Goal: Task Accomplishment & Management: Use online tool/utility

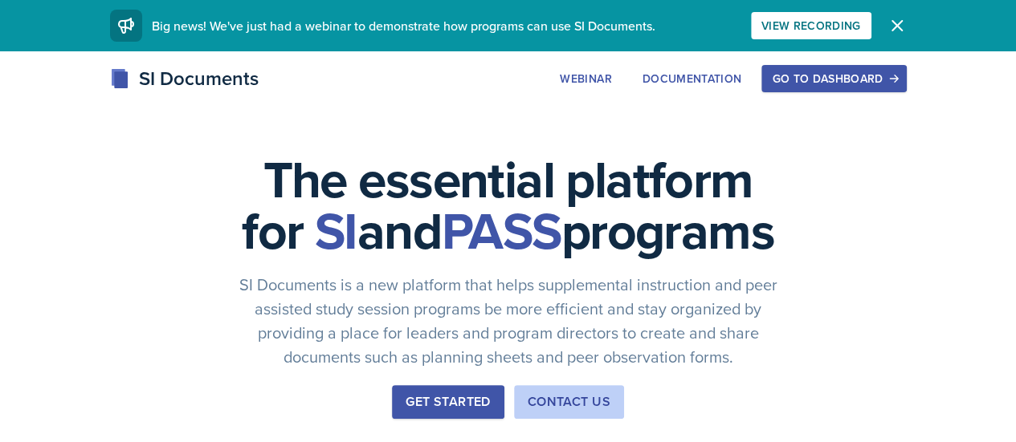
click at [895, 81] on div "Go to Dashboard" at bounding box center [834, 78] width 124 height 13
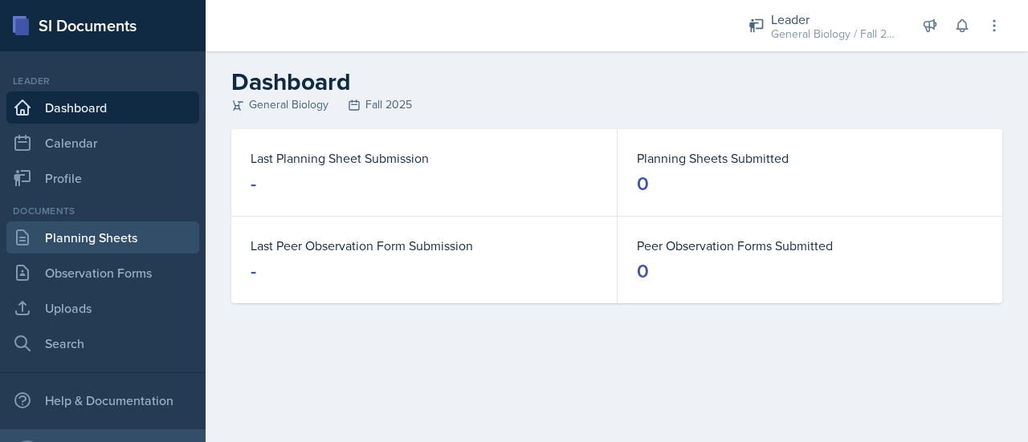
click at [133, 234] on link "Planning Sheets" at bounding box center [102, 238] width 193 height 32
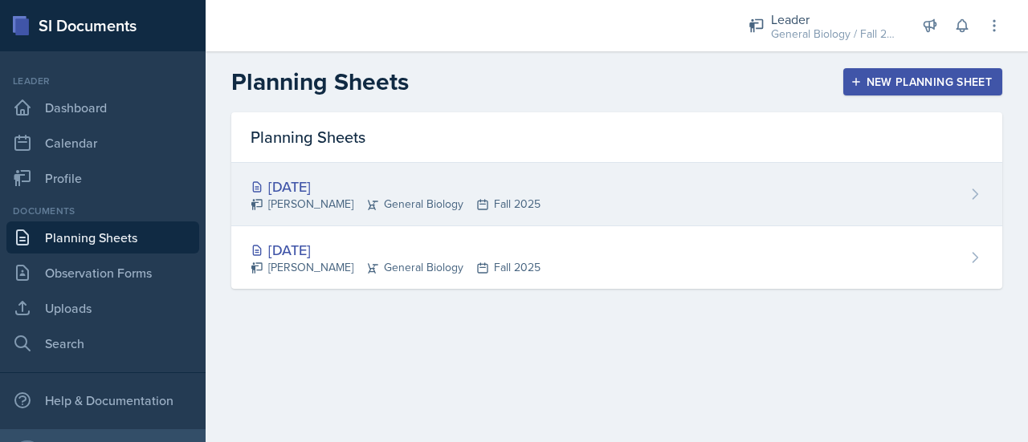
click at [429, 192] on div "[DATE]" at bounding box center [396, 187] width 290 height 22
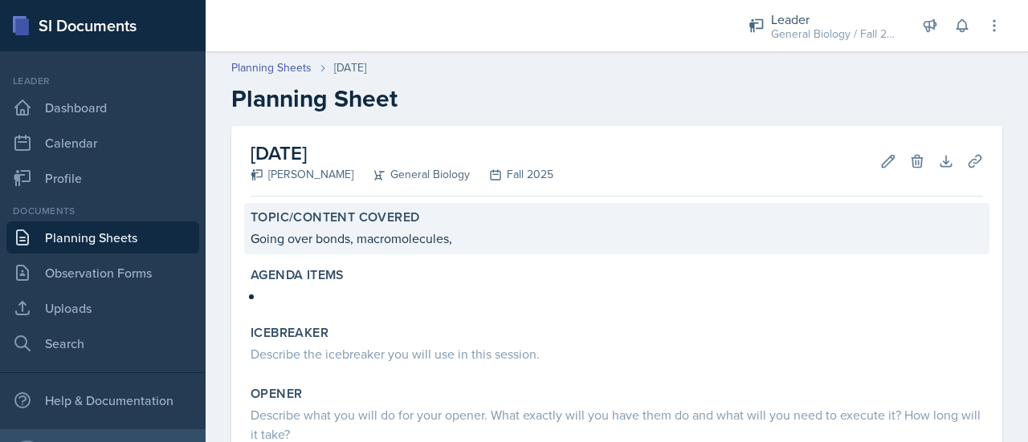
click at [466, 229] on p "Going over bonds, macromolecules," at bounding box center [617, 238] width 732 height 19
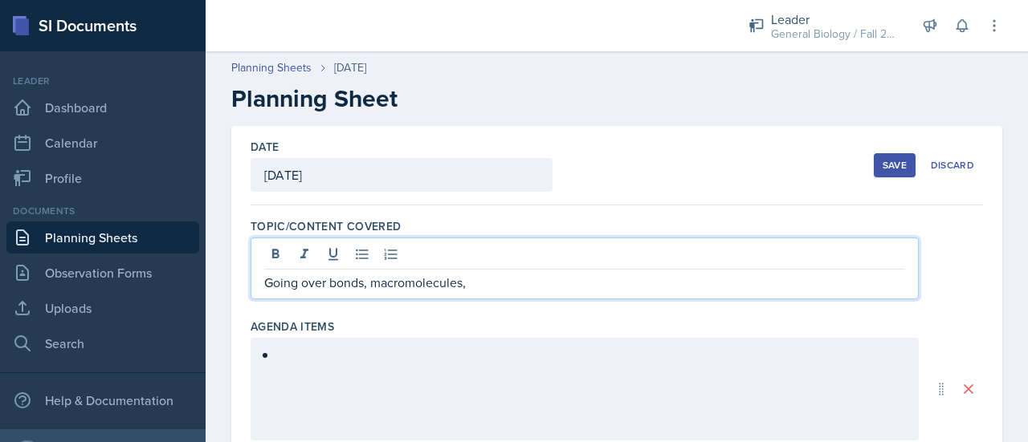
click at [480, 255] on div "Going over bonds, macromolecules," at bounding box center [585, 269] width 668 height 62
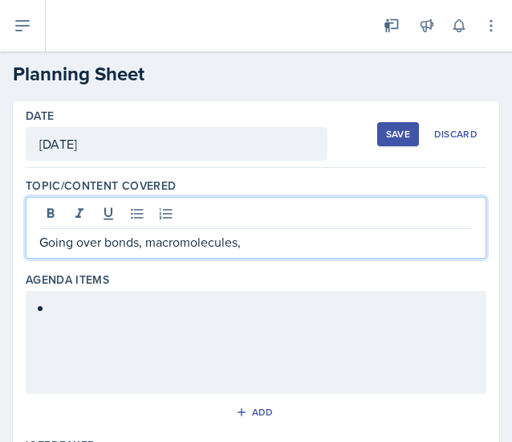
click at [313, 308] on div at bounding box center [256, 342] width 461 height 103
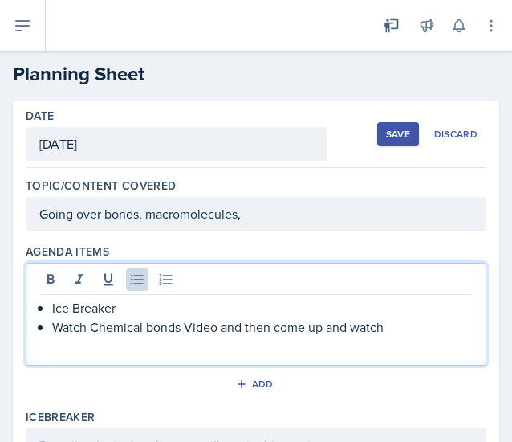
click at [312, 319] on p "Watch Chemical bonds Video and then come up and watch" at bounding box center [262, 326] width 421 height 19
click at [399, 320] on p "Watch Chemical bonds Video and then come up and watch" at bounding box center [262, 326] width 421 height 19
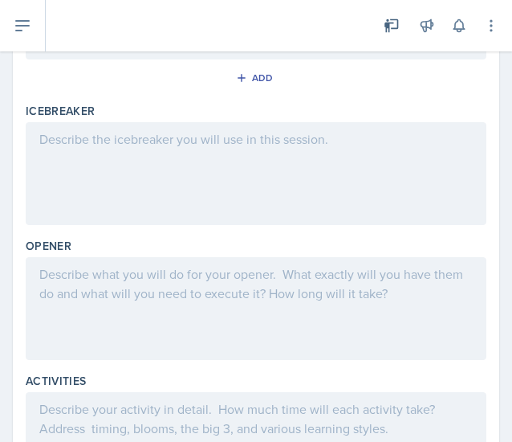
click at [216, 287] on div at bounding box center [256, 308] width 461 height 103
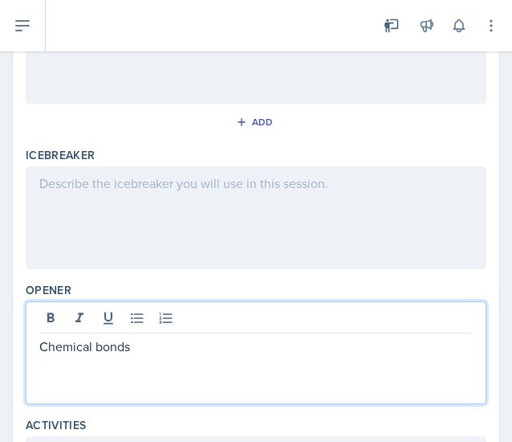
scroll to position [323, 0]
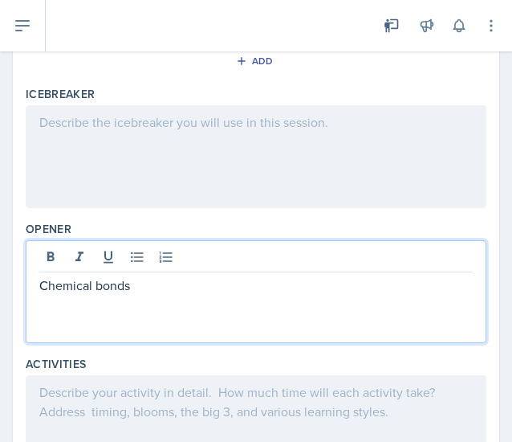
click at [218, 289] on p "Chemical bonds" at bounding box center [256, 284] width 434 height 19
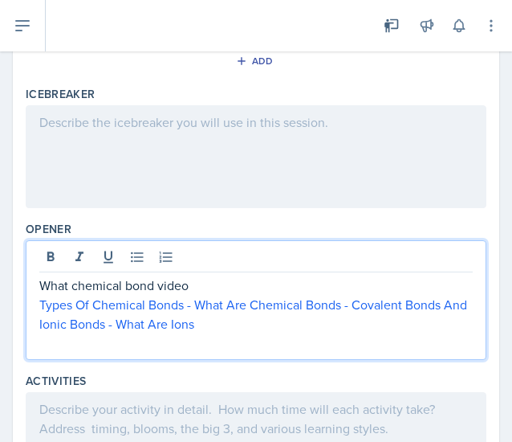
click at [42, 283] on p "What chemical bond video" at bounding box center [256, 284] width 434 height 19
click at [246, 328] on p "Types Of Chemical Bonds - What Are Chemical Bonds - Covalent Bonds And Ionic Bo…" at bounding box center [256, 314] width 434 height 39
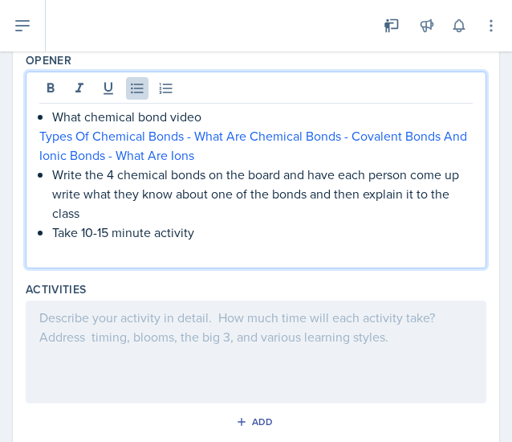
click at [190, 311] on p at bounding box center [256, 317] width 434 height 19
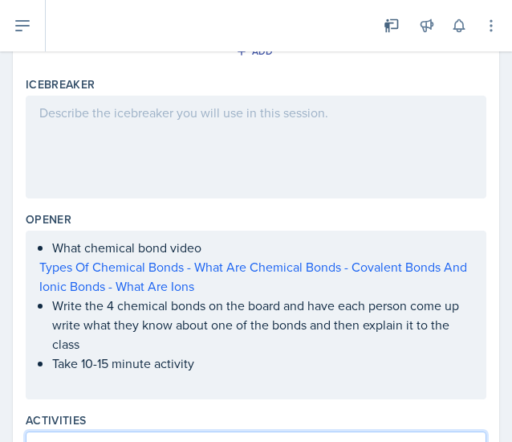
click at [173, 116] on p at bounding box center [256, 112] width 434 height 19
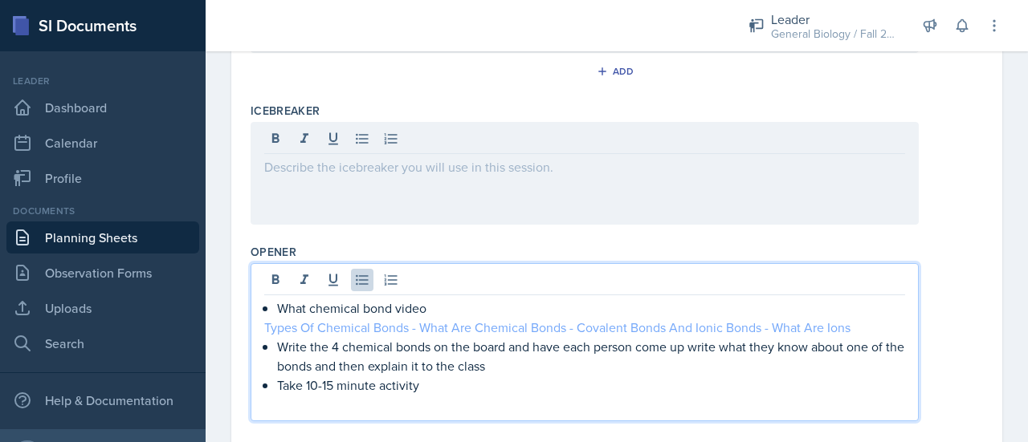
scroll to position [388, 0]
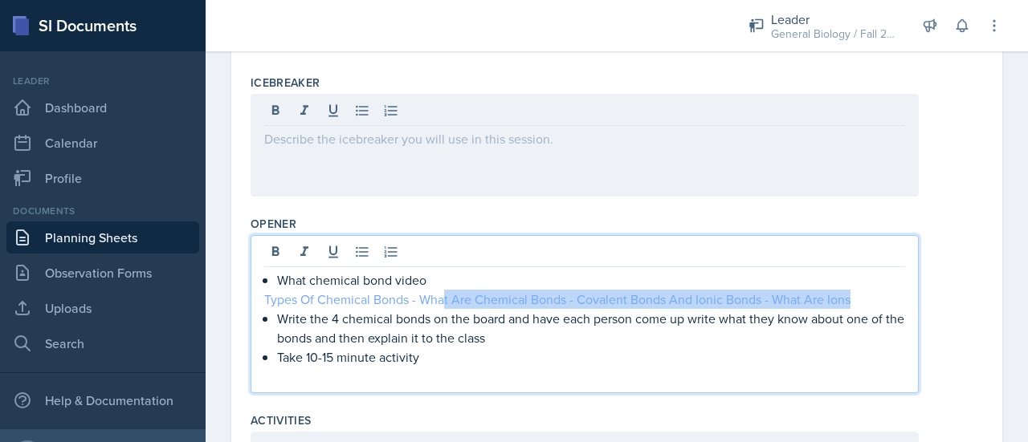
drag, startPoint x: 862, startPoint y: 294, endPoint x: 442, endPoint y: 291, distance: 419.9
click at [442, 291] on p "Types Of Chemical Bonds - What Are Chemical Bonds - Covalent Bonds And Ionic Bo…" at bounding box center [584, 299] width 641 height 19
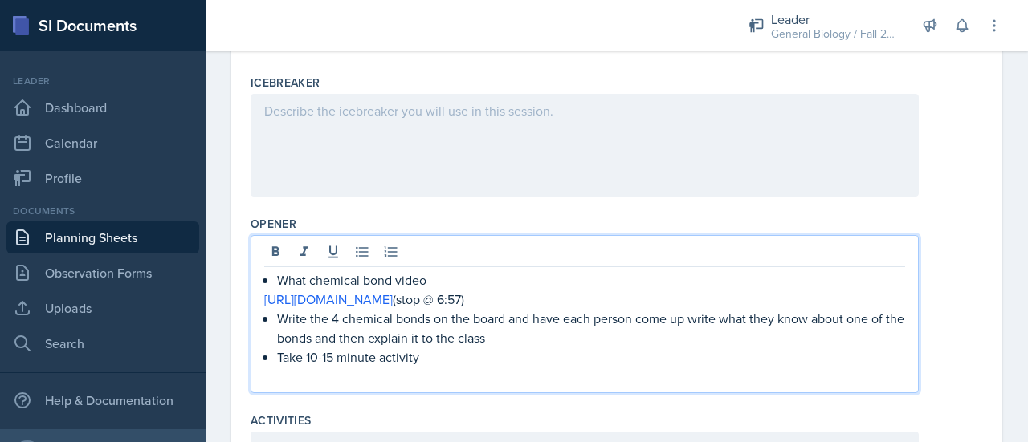
click at [569, 354] on p "Take 10-15 minute activity" at bounding box center [591, 357] width 628 height 19
click at [535, 335] on p "Write the 4 chemical bonds on the board and have each person come up write what…" at bounding box center [591, 328] width 628 height 39
click at [509, 343] on p "Write the 4 chemical bonds on the board and have each person come up write what…" at bounding box center [591, 328] width 628 height 39
click at [504, 338] on p "Write the 4 chemical bonds on the board and have each person come up write what…" at bounding box center [591, 328] width 628 height 39
click at [533, 342] on p "Write the 4 chemical bonds on the board and have each person come up write what…" at bounding box center [591, 328] width 628 height 39
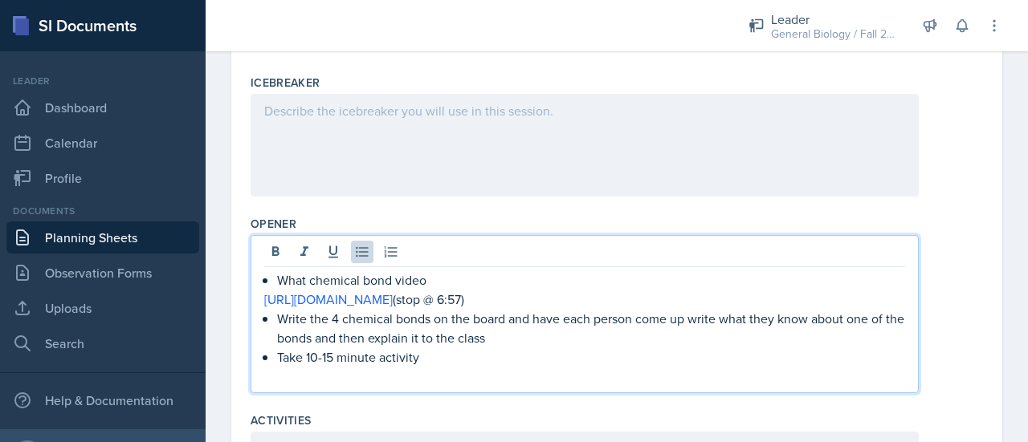
click at [491, 329] on p "Write the 4 chemical bonds on the board and have each person come up write what…" at bounding box center [591, 328] width 628 height 39
click at [514, 340] on p "Write the 4 chemical bonds on the board and have each person come up write what…" at bounding box center [591, 328] width 628 height 39
click at [428, 367] on p at bounding box center [584, 376] width 641 height 19
click at [532, 328] on p "Write the 4 chemical bonds on the board and have each person come up write what…" at bounding box center [591, 328] width 628 height 39
click at [507, 336] on p "Write the 4 chemical bonds on the board and have each person come up write what…" at bounding box center [591, 328] width 628 height 39
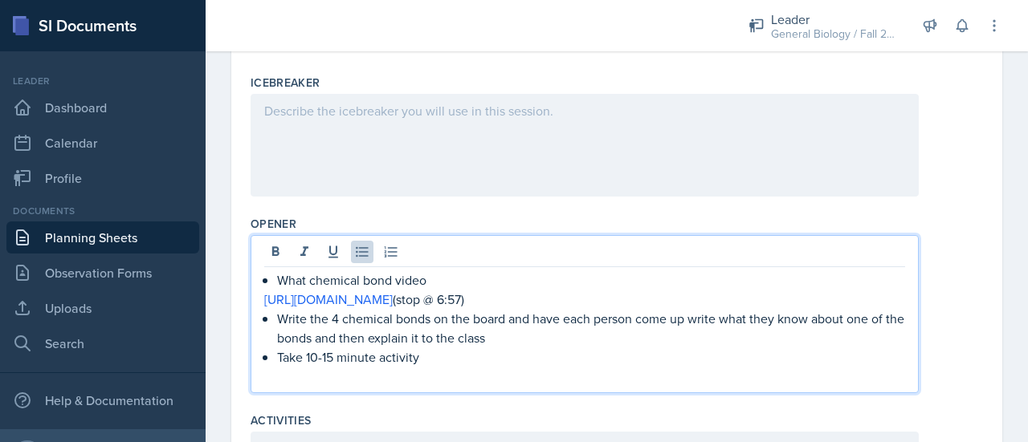
click at [545, 351] on p "Take 10-15 minute activity" at bounding box center [591, 357] width 628 height 19
click at [540, 342] on p "Write the 4 chemical bonds on the board and have each person come up write what…" at bounding box center [591, 328] width 628 height 39
click at [469, 364] on p "Take 10-15 minute activity" at bounding box center [591, 357] width 628 height 19
click at [510, 349] on p "Take 10-15 minute activity" at bounding box center [591, 357] width 628 height 19
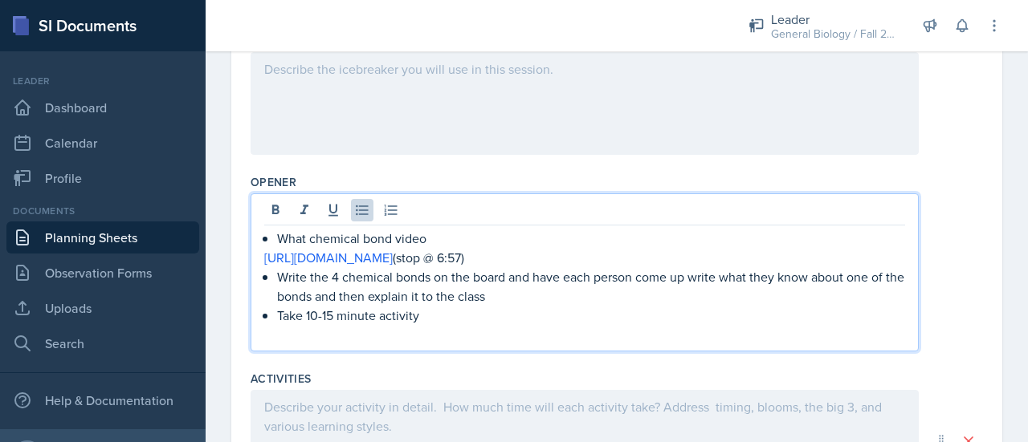
scroll to position [436, 0]
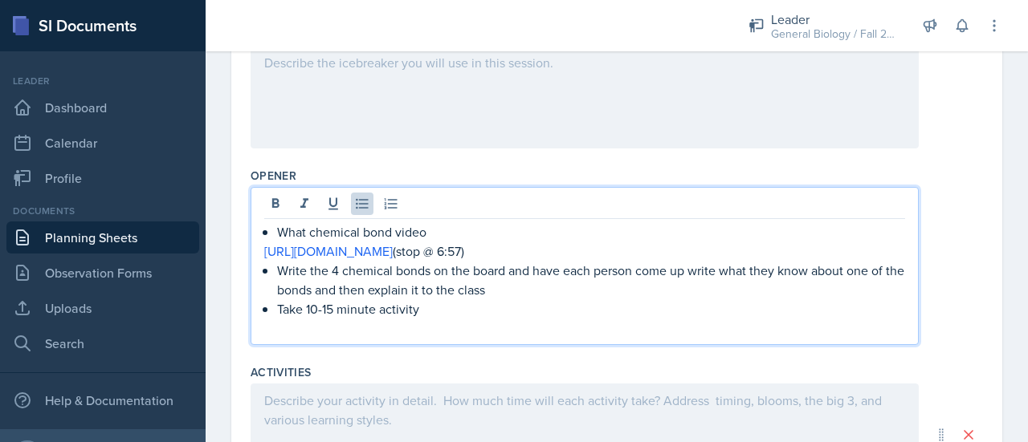
click at [521, 306] on p "Take 10-15 minute activity" at bounding box center [591, 308] width 628 height 19
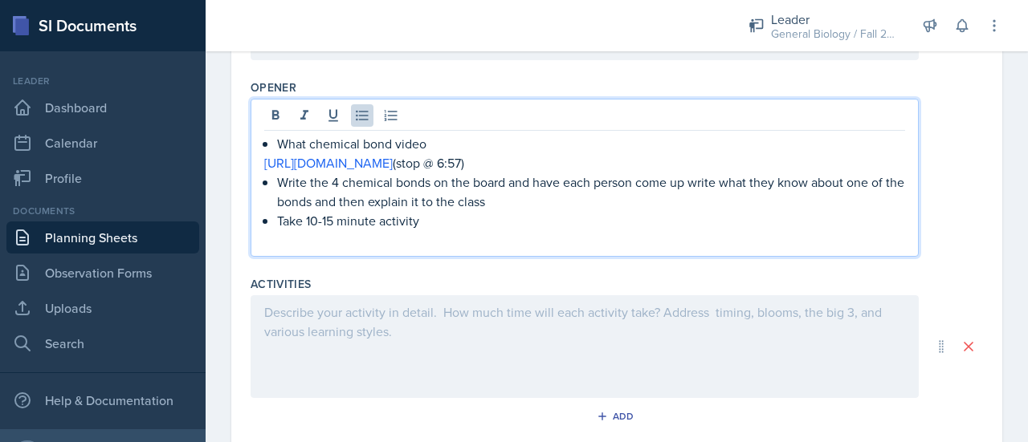
click at [524, 320] on div at bounding box center [585, 346] width 668 height 103
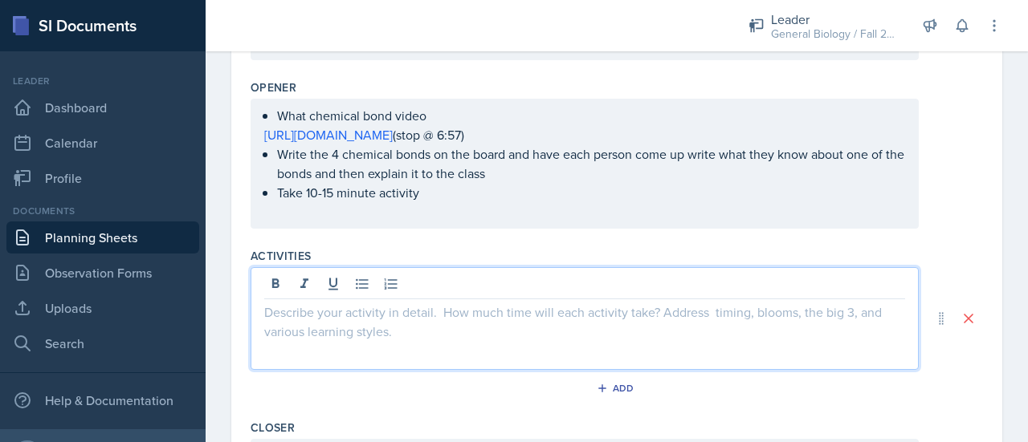
scroll to position [552, 0]
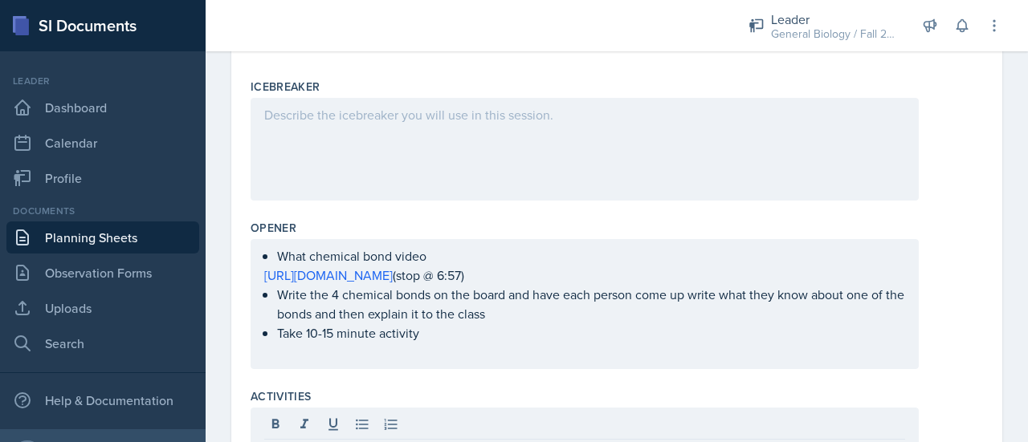
click at [450, 153] on div at bounding box center [585, 149] width 668 height 103
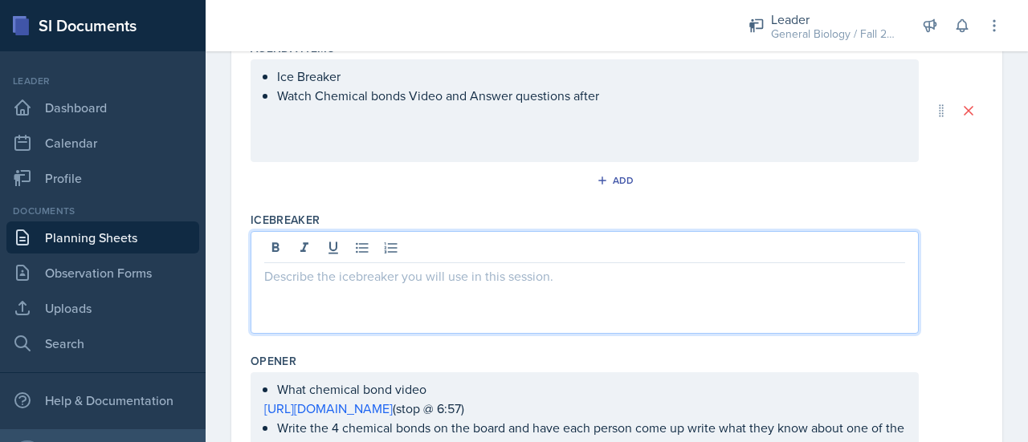
scroll to position [223, 0]
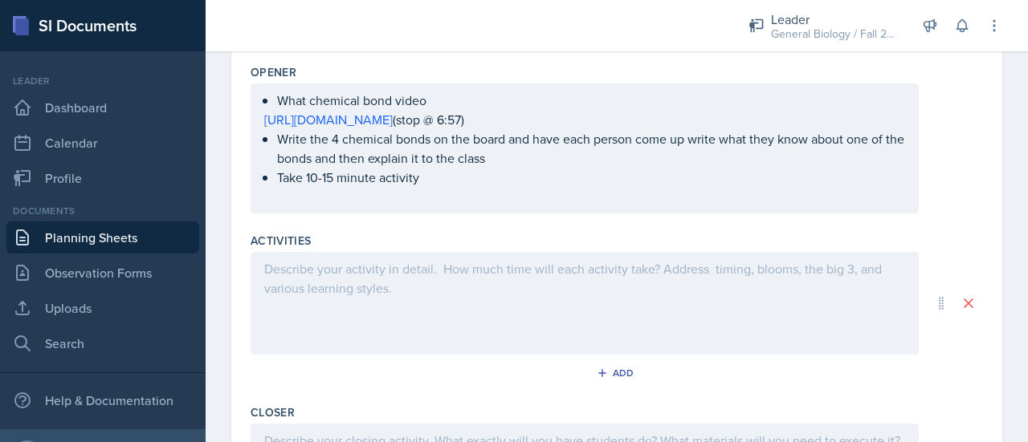
click at [320, 270] on p at bounding box center [584, 268] width 641 height 19
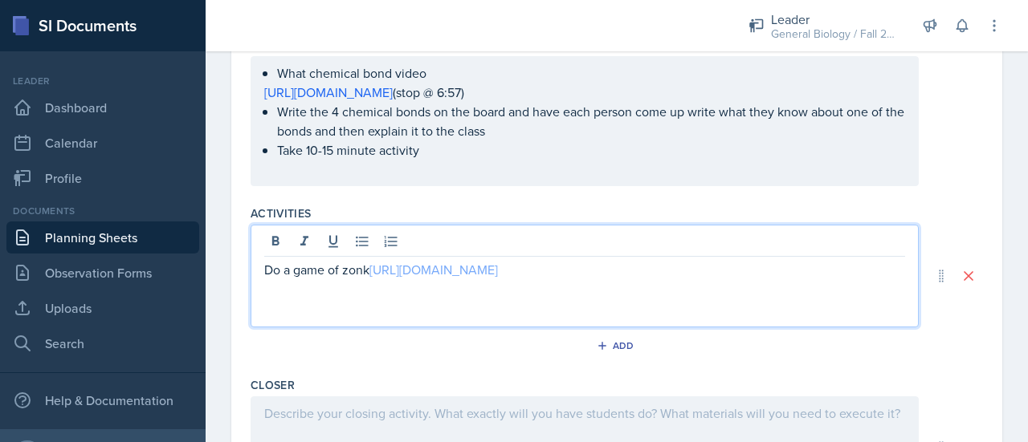
click at [375, 269] on link "[URL][DOMAIN_NAME]" at bounding box center [433, 270] width 128 height 18
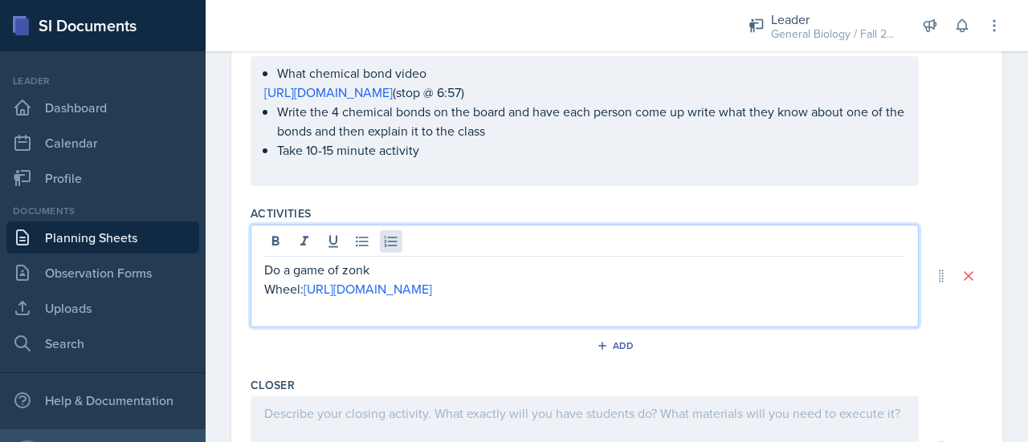
scroll to position [675, 0]
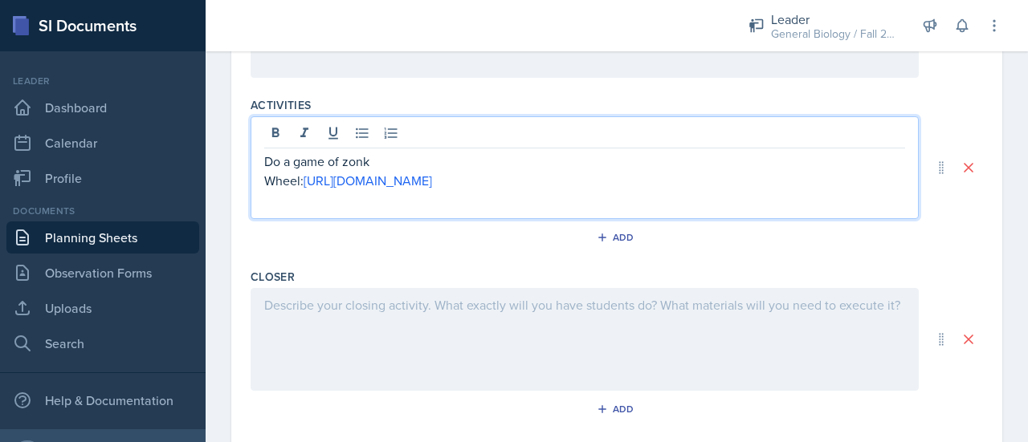
click at [589, 177] on p "Wheel: [URL][DOMAIN_NAME]" at bounding box center [584, 180] width 641 height 19
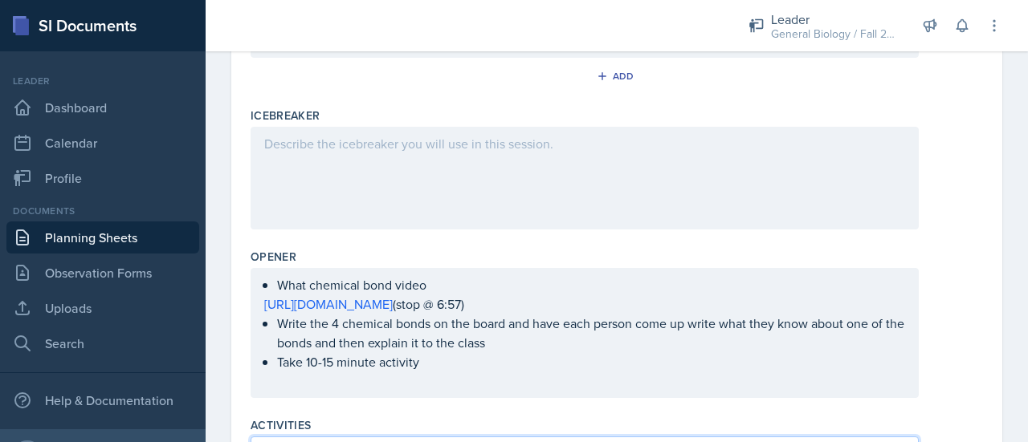
click at [404, 201] on div at bounding box center [585, 178] width 668 height 103
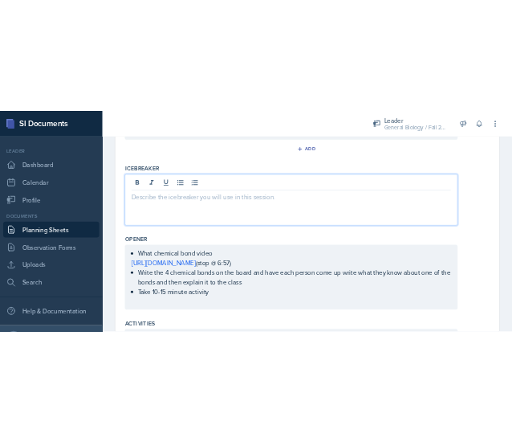
scroll to position [383, 0]
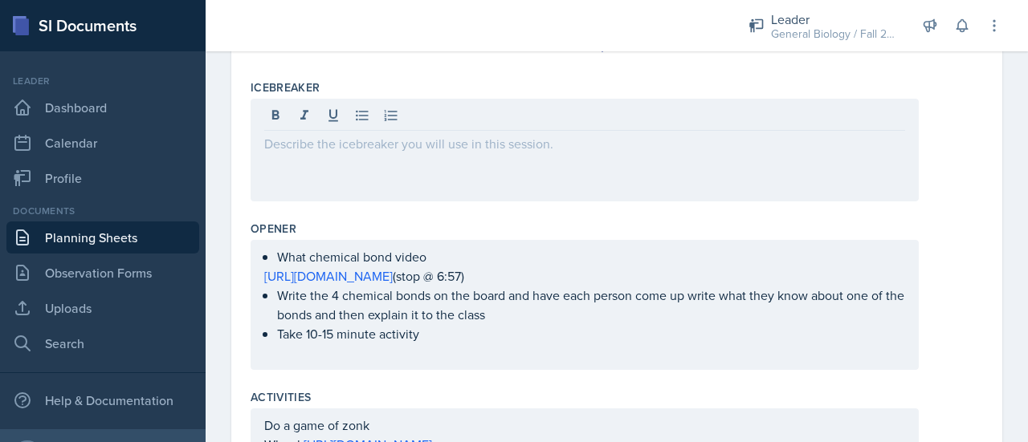
click at [417, 38] on div at bounding box center [462, 25] width 488 height 51
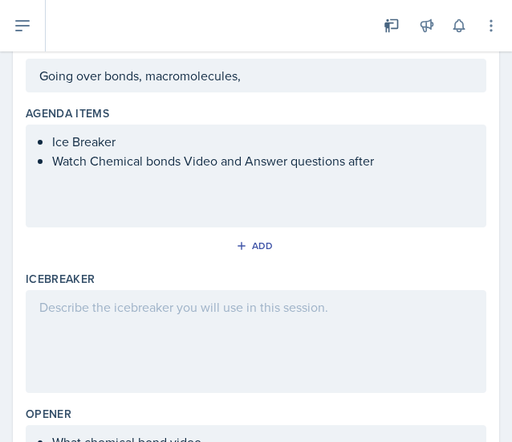
scroll to position [0, 0]
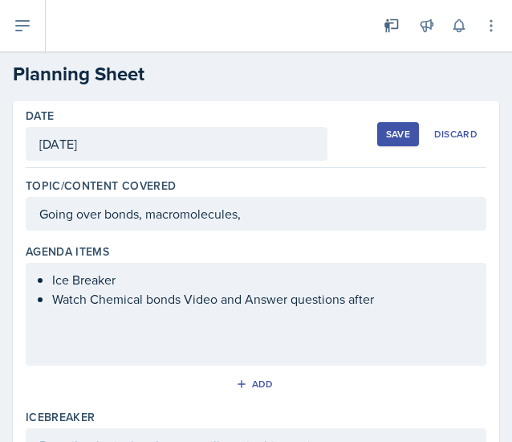
click at [259, 218] on div "Going over bonds, macromolecules," at bounding box center [256, 214] width 461 height 34
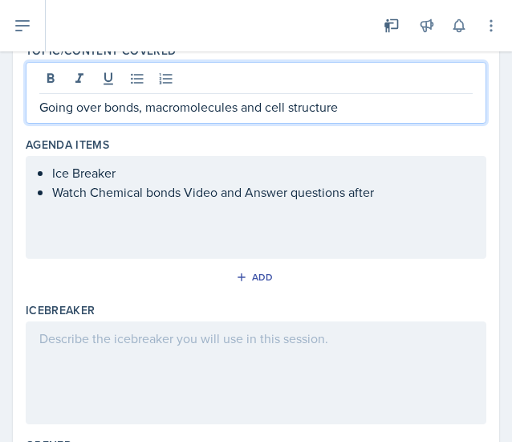
click at [403, 186] on p "Watch Chemical bonds Video and Answer questions after" at bounding box center [262, 191] width 421 height 19
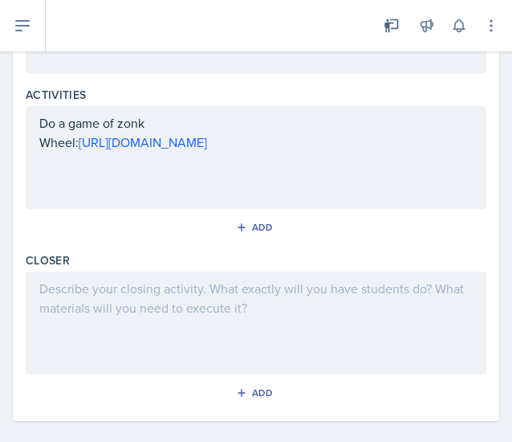
click at [108, 298] on p at bounding box center [256, 288] width 434 height 19
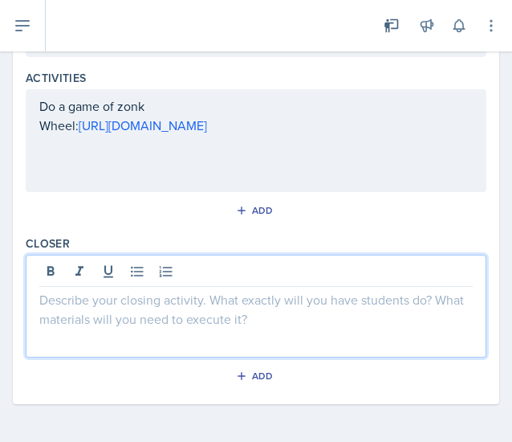
scroll to position [639, 0]
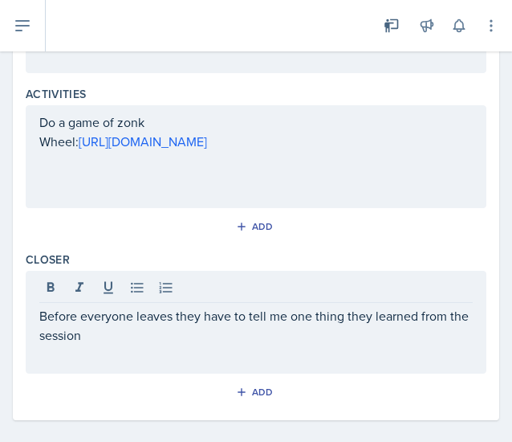
click at [59, 224] on div "Add" at bounding box center [256, 229] width 461 height 31
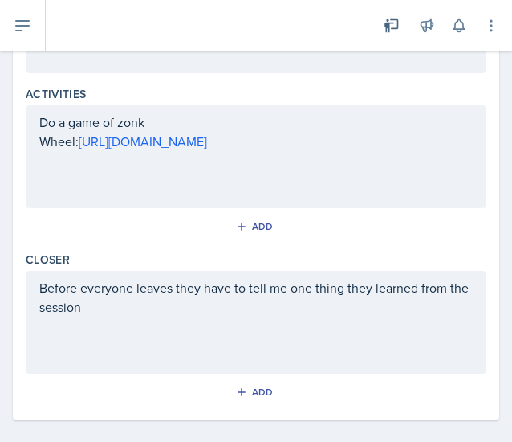
click at [43, 288] on div "Before everyone leaves they have to tell me one thing they learned from the ses…" at bounding box center [256, 322] width 461 height 103
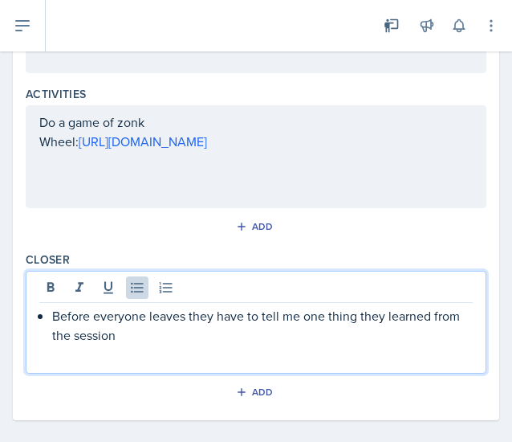
click at [209, 258] on div "Closer" at bounding box center [256, 259] width 461 height 16
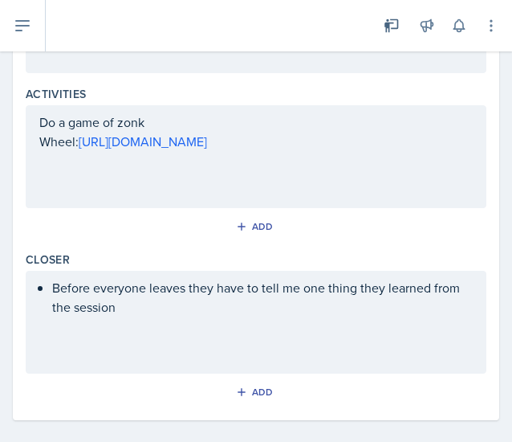
scroll to position [652, 0]
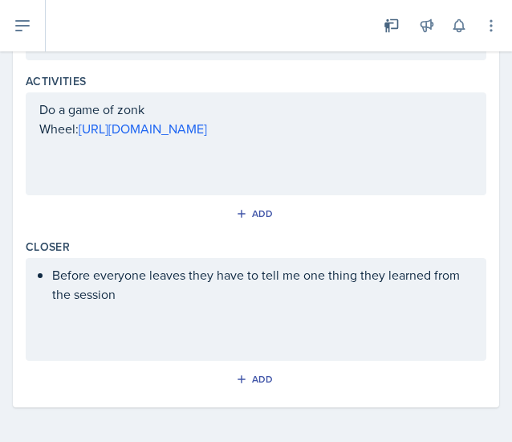
click at [177, 320] on div "Before everyone leaves they have to tell me one thing they learned from the ses…" at bounding box center [256, 309] width 461 height 103
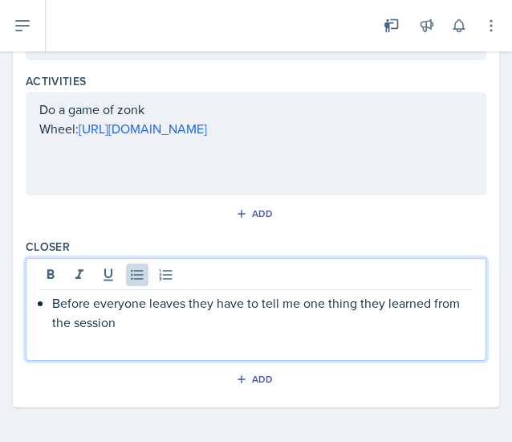
click at [165, 308] on p "Before everyone leaves they have to tell me one thing they learned from the ses…" at bounding box center [262, 312] width 421 height 39
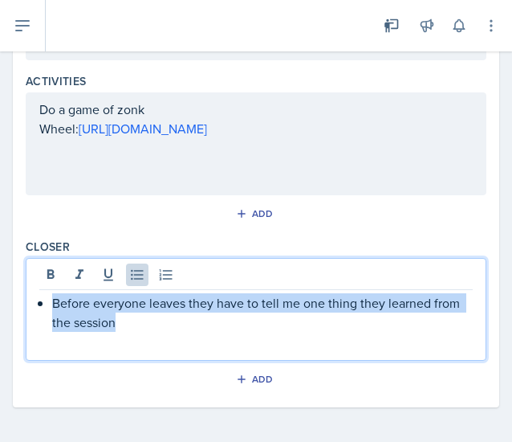
click at [165, 308] on p "Before everyone leaves they have to tell me one thing they learned from the ses…" at bounding box center [262, 312] width 421 height 39
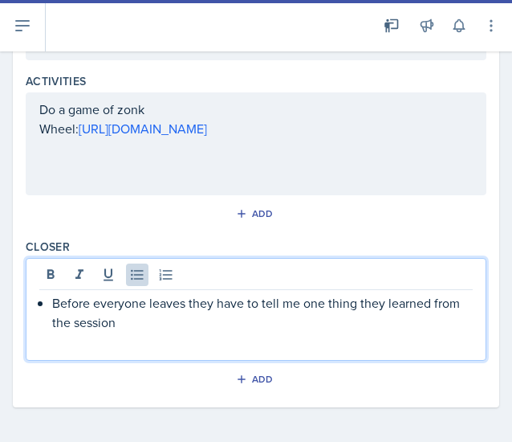
click at [134, 215] on div "Add" at bounding box center [256, 217] width 461 height 31
click at [157, 298] on p "Before everyone leaves they have to tell me one thing they learned from the ses…" at bounding box center [262, 312] width 421 height 39
click at [67, 212] on div "Add" at bounding box center [256, 217] width 461 height 31
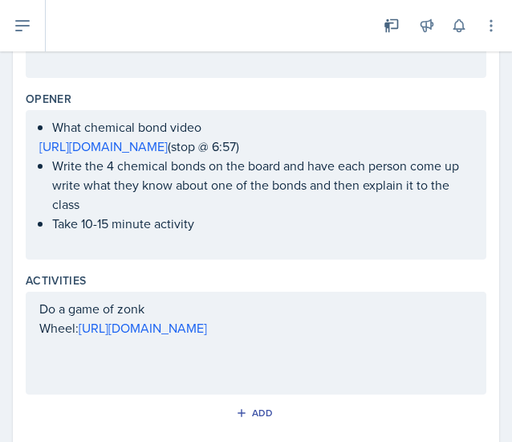
scroll to position [481, 0]
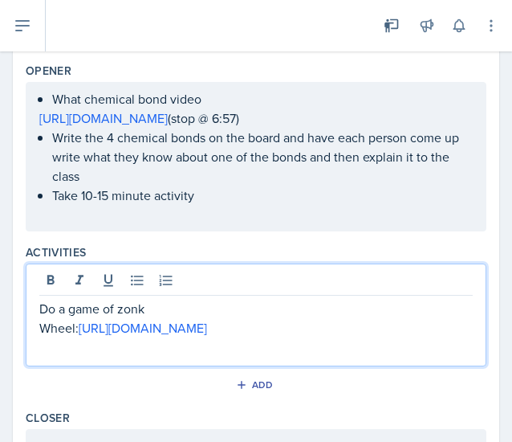
click at [55, 347] on p at bounding box center [256, 346] width 434 height 19
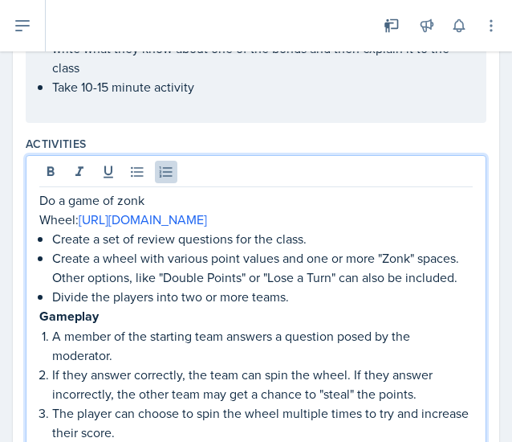
scroll to position [588, 0]
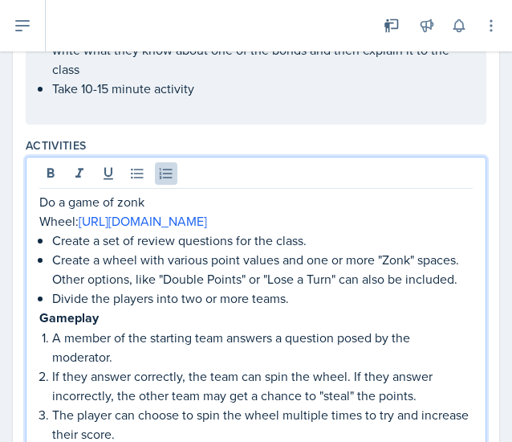
click at [332, 222] on p "Wheel: [URL][DOMAIN_NAME]" at bounding box center [256, 220] width 434 height 19
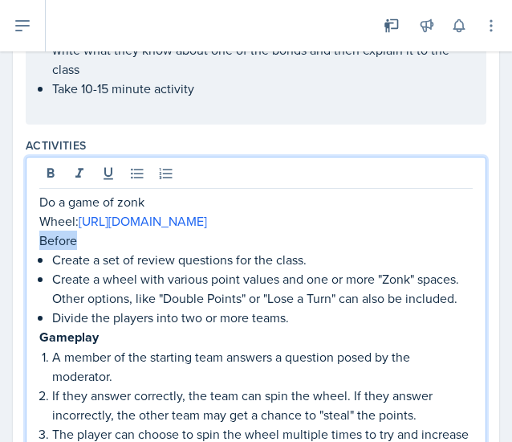
drag, startPoint x: 86, startPoint y: 234, endPoint x: 33, endPoint y: 235, distance: 53.0
click at [33, 235] on div "Do a game of zonk Wheel: [URL][DOMAIN_NAME] Before Create a set of review quest…" at bounding box center [256, 371] width 461 height 429
click at [51, 170] on icon at bounding box center [50, 173] width 7 height 10
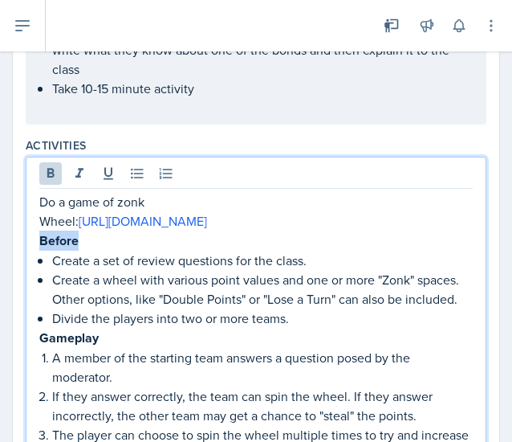
click at [149, 308] on p "Create a wheel with various point values and one or more "Zonk" spaces. Other o…" at bounding box center [262, 289] width 421 height 39
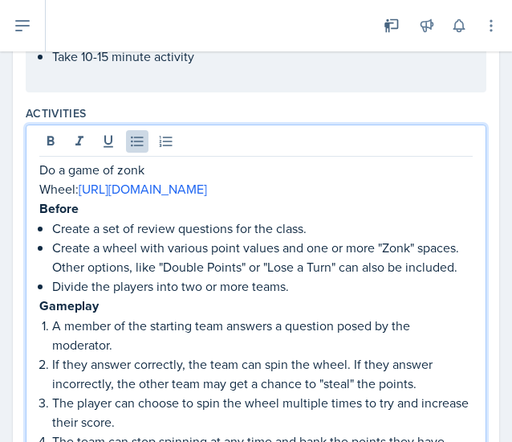
scroll to position [650, 0]
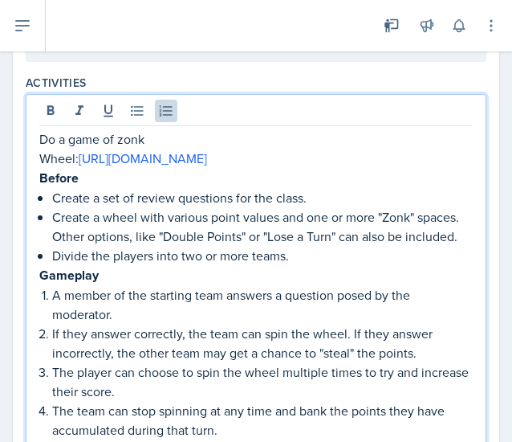
click at [149, 319] on p "A member of the starting team answers a question posed by the moderator." at bounding box center [262, 304] width 421 height 39
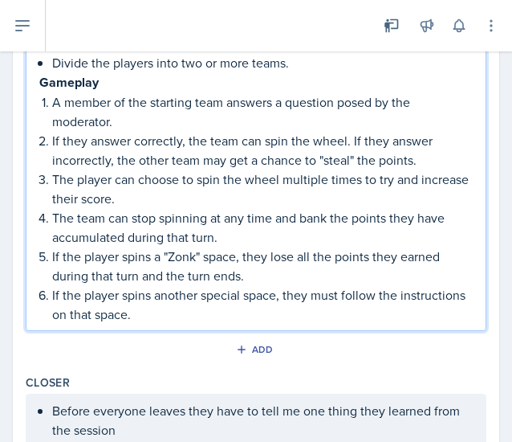
scroll to position [845, 0]
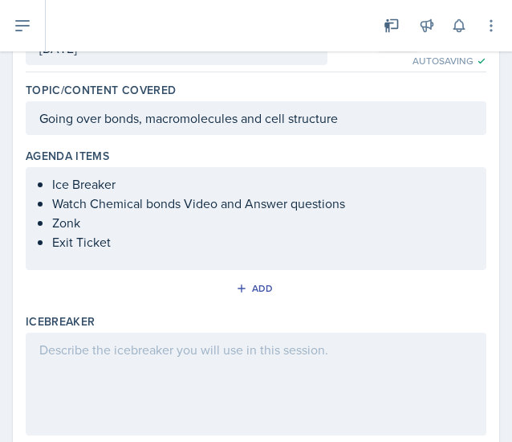
click at [193, 365] on div at bounding box center [256, 383] width 461 height 103
